Goal: Task Accomplishment & Management: Manage account settings

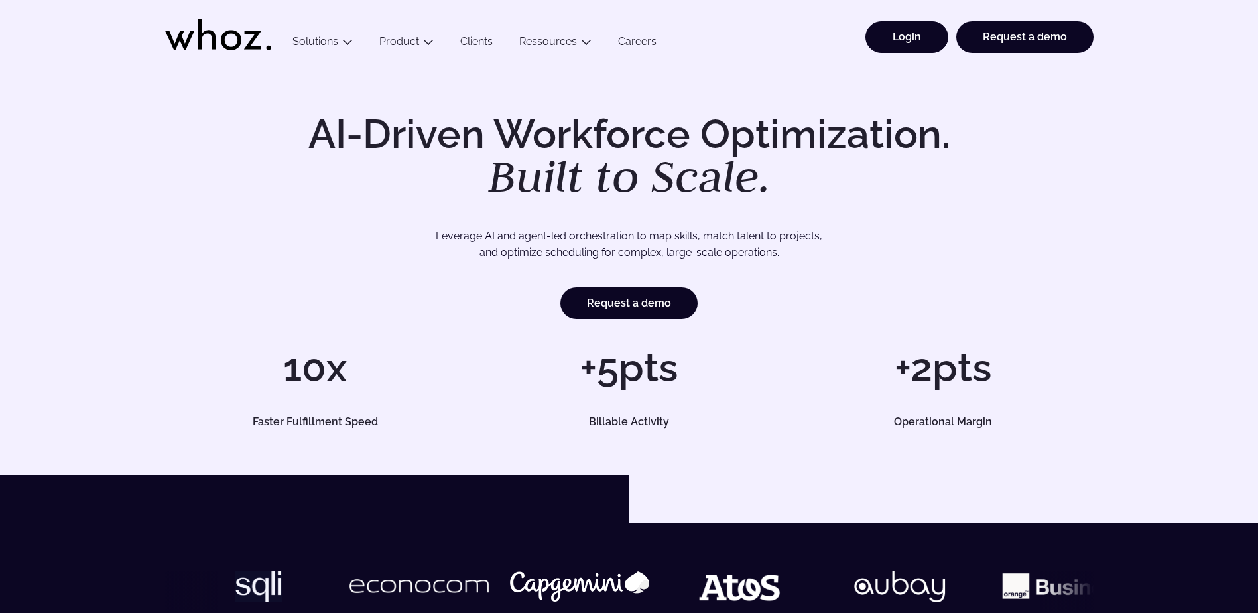
click at [898, 48] on link "Login" at bounding box center [907, 37] width 83 height 32
click at [917, 38] on link "Login" at bounding box center [907, 37] width 83 height 32
click at [881, 39] on link "Login" at bounding box center [907, 37] width 83 height 32
click at [904, 32] on link "Login" at bounding box center [907, 37] width 83 height 32
click at [904, 40] on link "Login" at bounding box center [907, 37] width 83 height 32
